Goal: Task Accomplishment & Management: Manage account settings

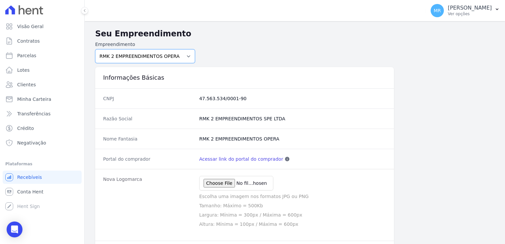
click at [189, 54] on select "REALMARKA ALPHA REALMARKA [PERSON_NAME] RMK 2 EMPREENDIMENTOS OPERA" at bounding box center [145, 56] width 100 height 14
select select "76c98966-fbae-428e-aea9-71c3dfcf0e62"
click at [95, 49] on select "REALMARKA ALPHA REALMARKA REALE RMK 2 EMPREENDIMENTOS OPERA" at bounding box center [145, 56] width 100 height 14
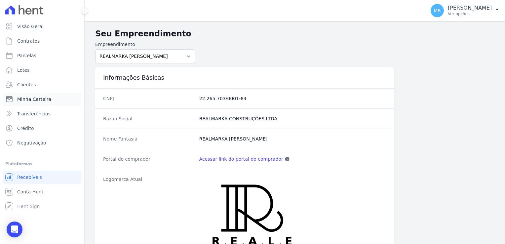
click at [33, 98] on span "Minha Carteira" at bounding box center [34, 99] width 34 height 7
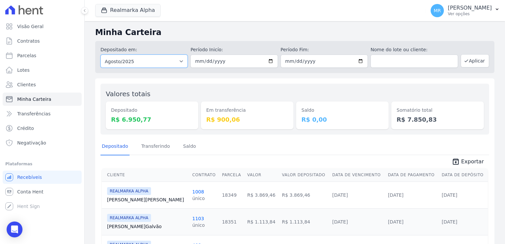
click at [181, 61] on select "Todos os meses Janeiro/2025 Fevereiro/2025 Março/2025 Abril/2025 Maio/2025 Junh…" at bounding box center [143, 61] width 87 height 13
select select "07/2025"
click at [100, 55] on select "Todos os meses Janeiro/2025 Fevereiro/2025 Março/2025 Abril/2025 Maio/2025 Junh…" at bounding box center [143, 61] width 87 height 13
click at [470, 62] on button "Aplicar" at bounding box center [474, 60] width 28 height 13
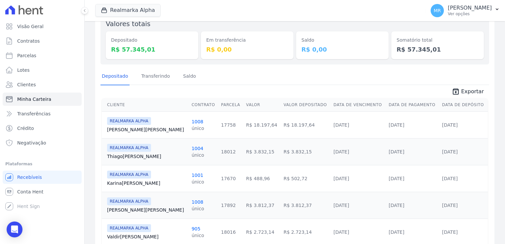
scroll to position [68, 0]
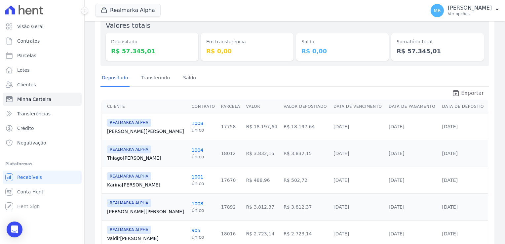
click at [466, 92] on span "Exportar" at bounding box center [472, 93] width 23 height 8
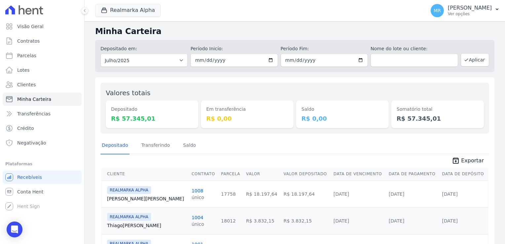
scroll to position [0, 0]
click at [139, 9] on button "Realmarka Alpha" at bounding box center [127, 10] width 65 height 13
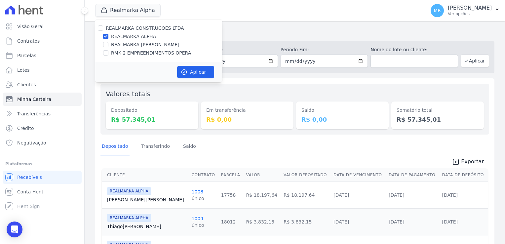
click at [132, 44] on label "REALMARKA [PERSON_NAME]" at bounding box center [145, 44] width 68 height 7
click at [108, 44] on input "REALMARKA [PERSON_NAME]" at bounding box center [105, 44] width 5 height 5
checkbox input "true"
click at [122, 38] on label "REALMARKA ALPHA" at bounding box center [133, 36] width 45 height 7
click at [108, 38] on input "REALMARKA ALPHA" at bounding box center [105, 36] width 5 height 5
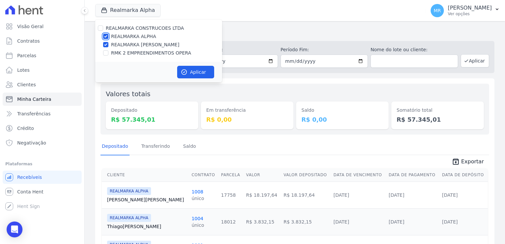
checkbox input "false"
click at [208, 77] on button "Aplicar" at bounding box center [195, 72] width 37 height 13
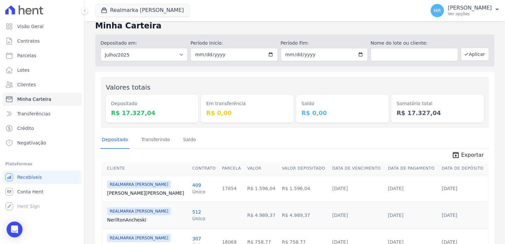
scroll to position [6, 0]
click at [270, 55] on input "[DATE]" at bounding box center [233, 55] width 87 height 13
click at [357, 55] on input "[DATE]" at bounding box center [323, 55] width 87 height 13
type input "[DATE]"
click at [470, 56] on button "Aplicar" at bounding box center [474, 54] width 28 height 13
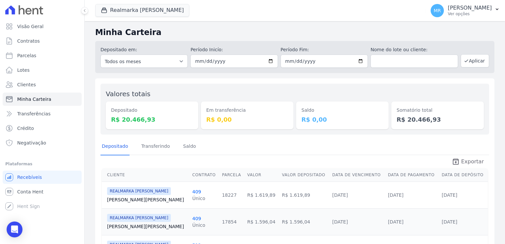
click at [464, 162] on span "Exportar" at bounding box center [472, 162] width 23 height 8
